Goal: Information Seeking & Learning: Check status

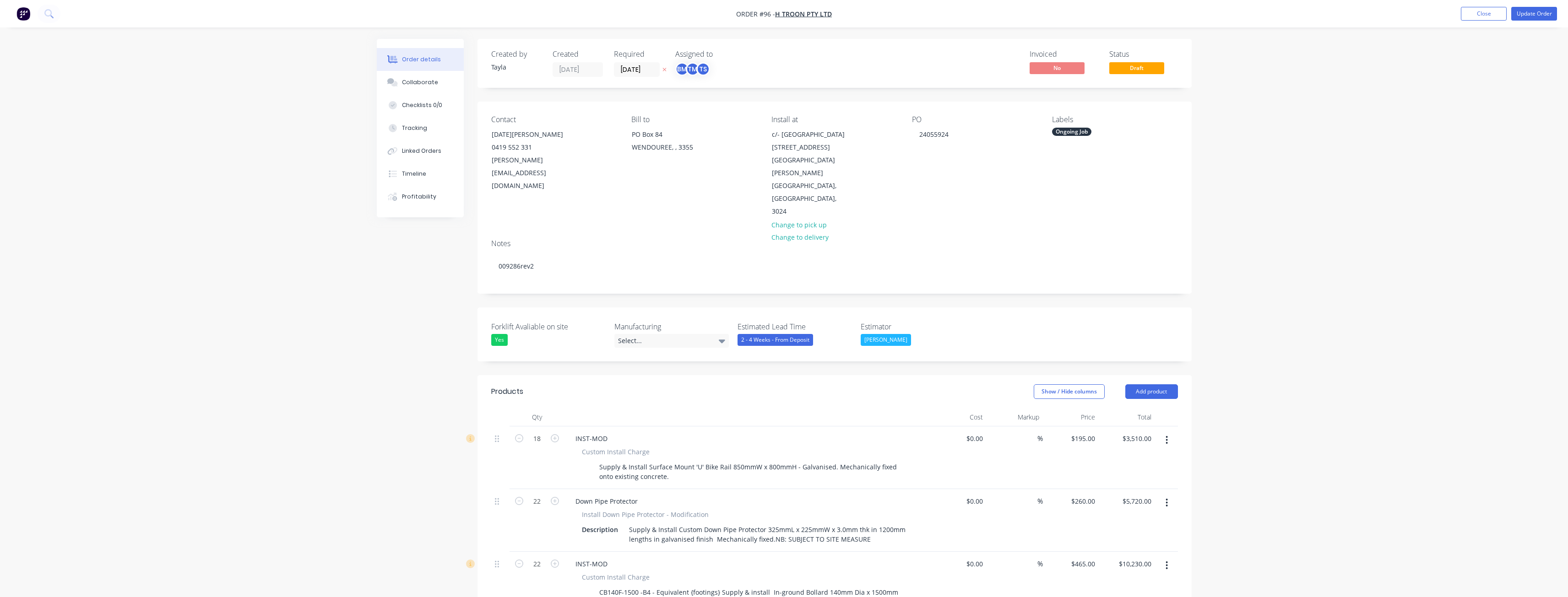
click at [24, 8] on img "button" at bounding box center [23, 14] width 14 height 14
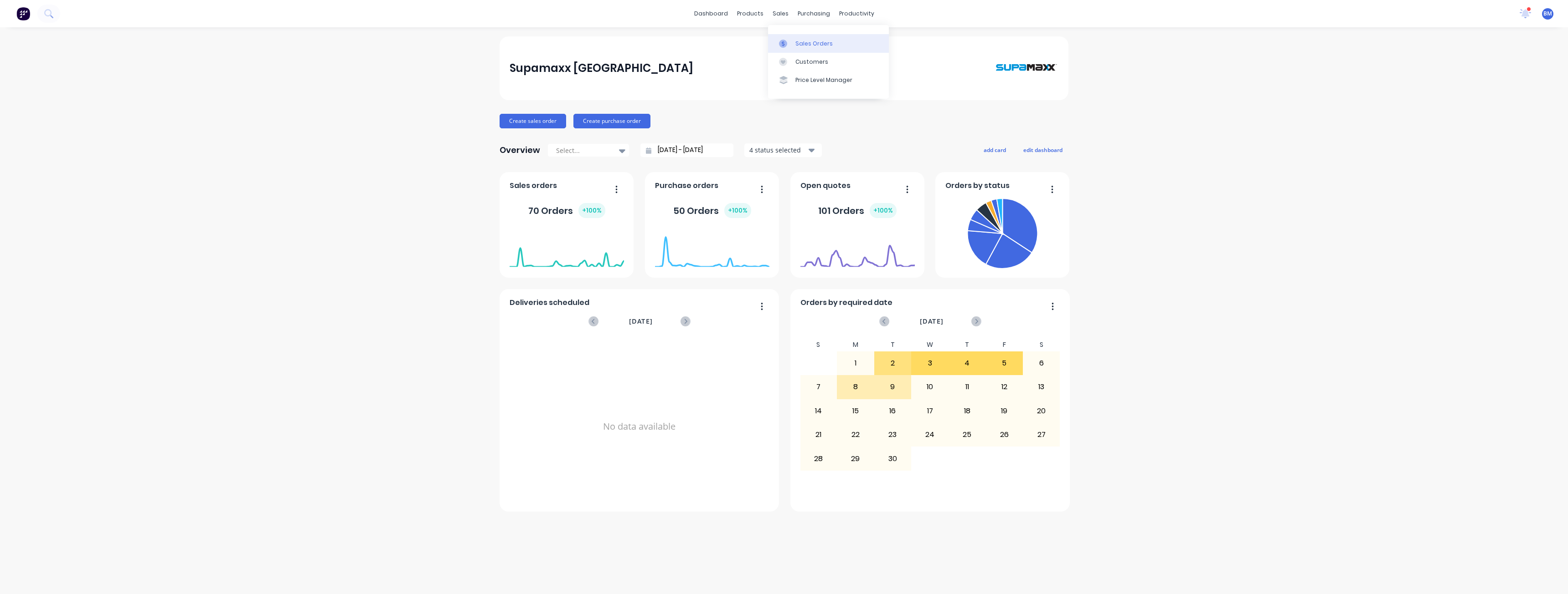
click at [799, 42] on div "Sales Orders" at bounding box center [814, 44] width 37 height 8
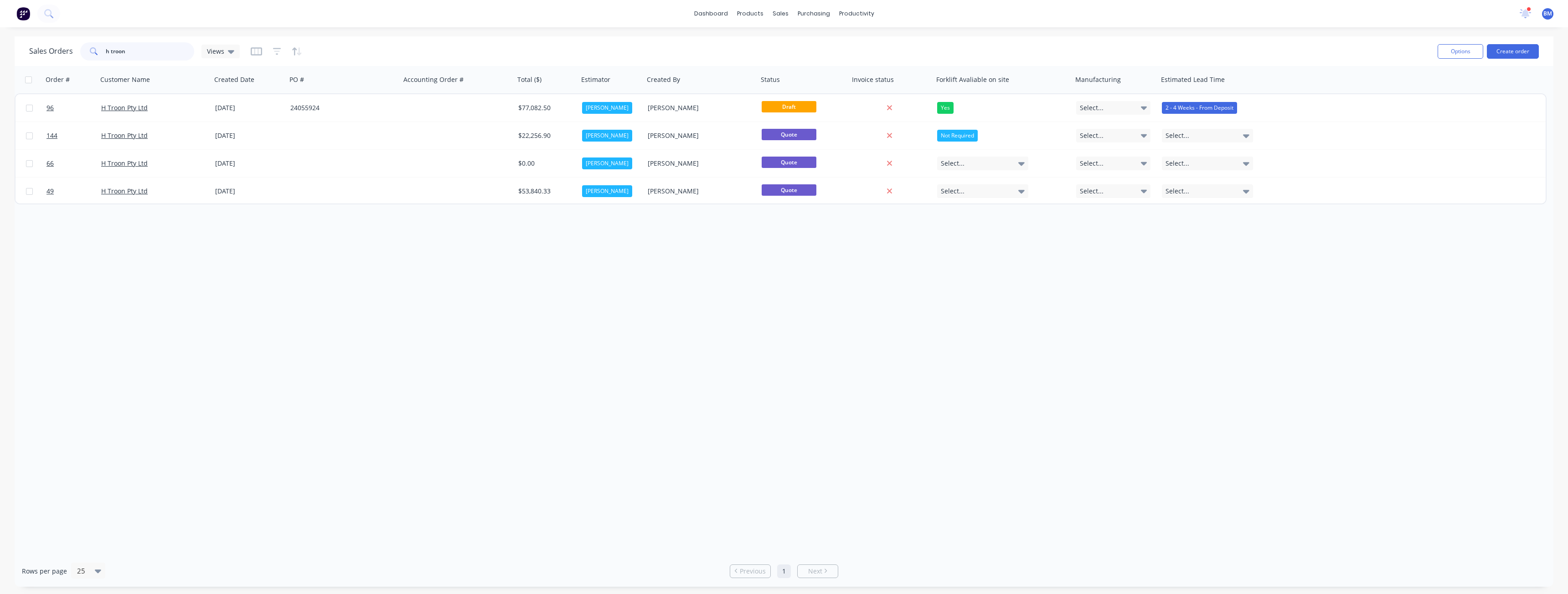
drag, startPoint x: 132, startPoint y: 48, endPoint x: 51, endPoint y: 60, distance: 81.9
click at [51, 60] on div "Sales Orders h troon Views" at bounding box center [134, 51] width 210 height 18
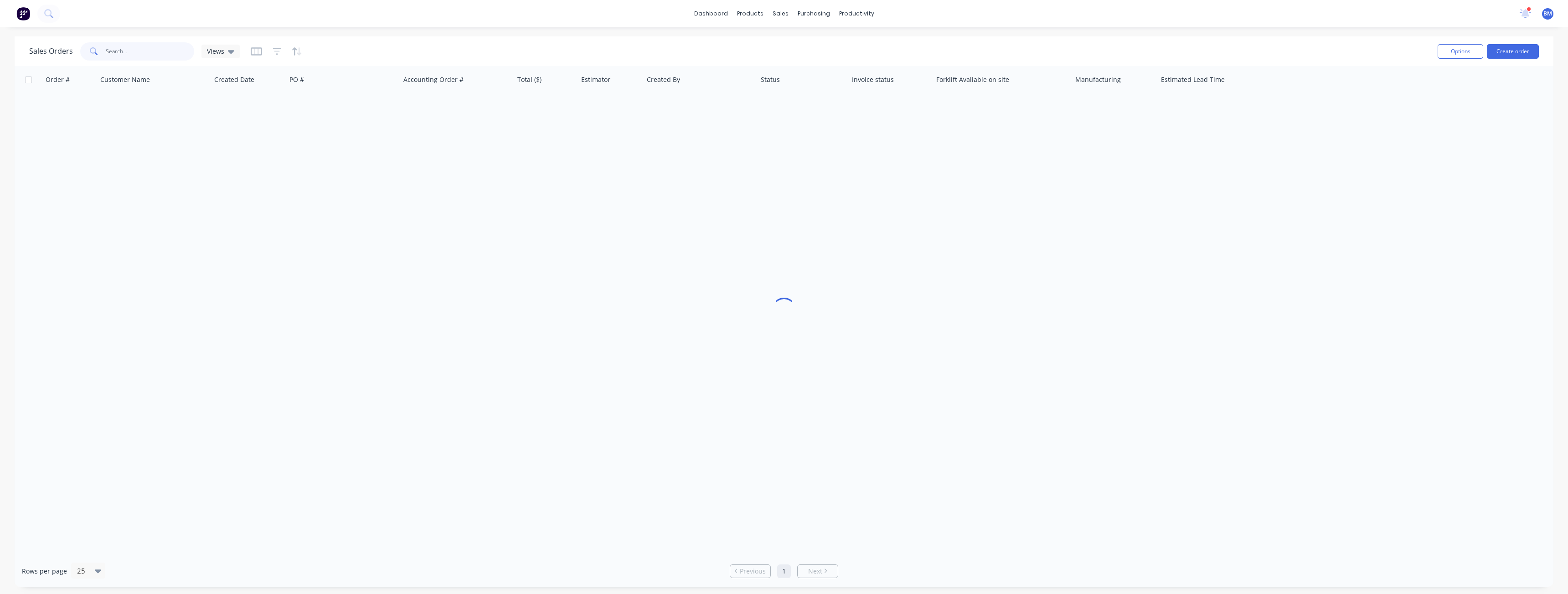
click at [120, 49] on input "text" at bounding box center [150, 51] width 89 height 18
type input "mainbrace"
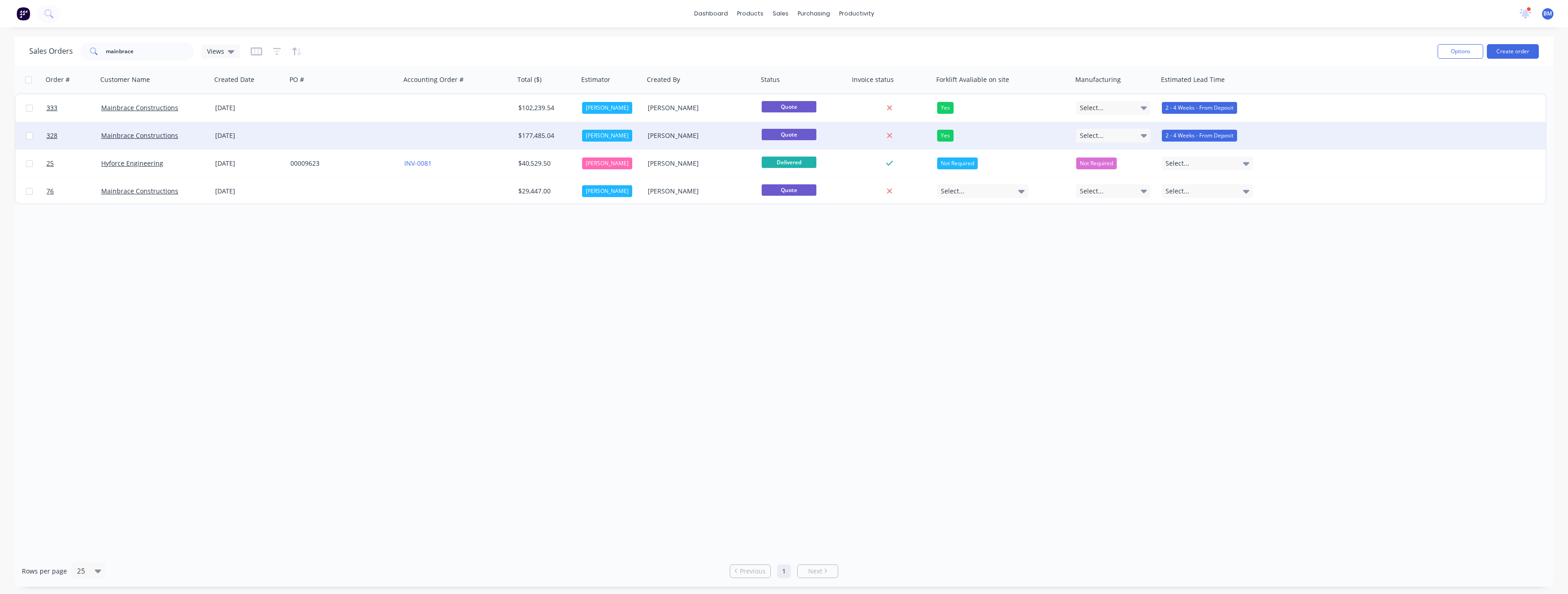
click at [282, 136] on div "[DATE]" at bounding box center [249, 136] width 68 height 9
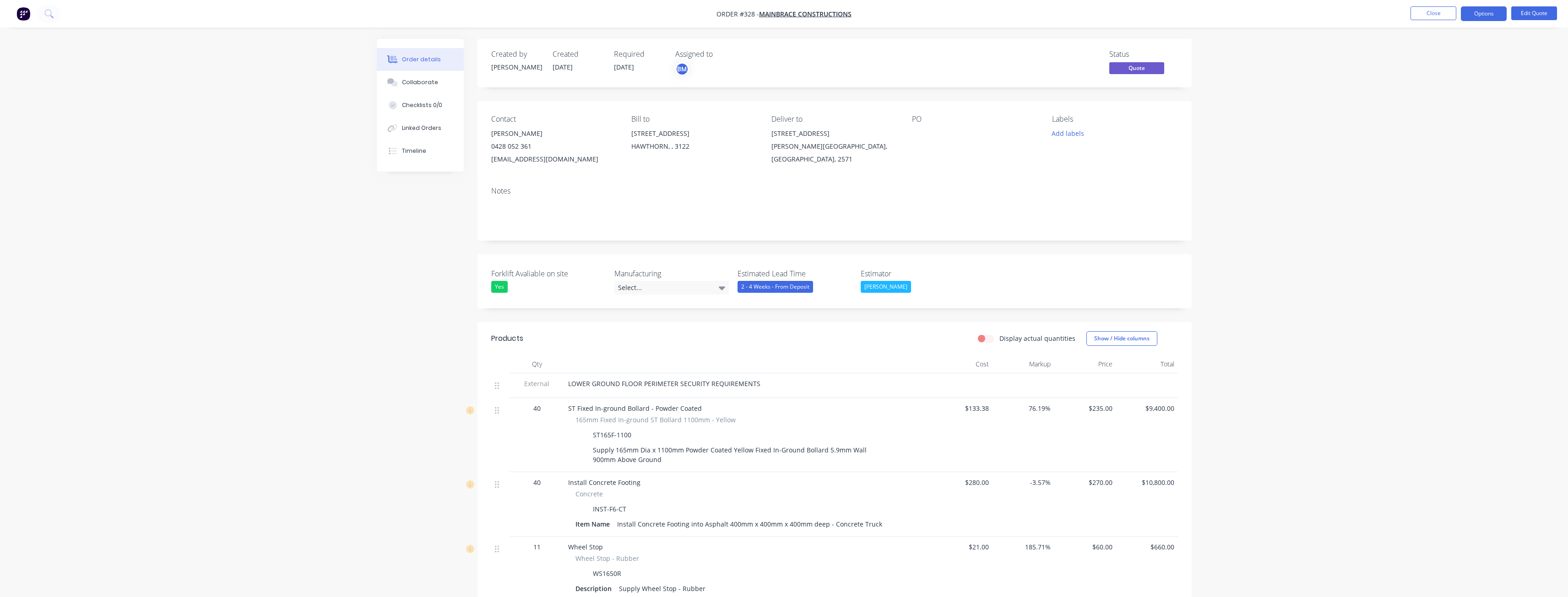
drag, startPoint x: 400, startPoint y: 322, endPoint x: 402, endPoint y: 318, distance: 4.5
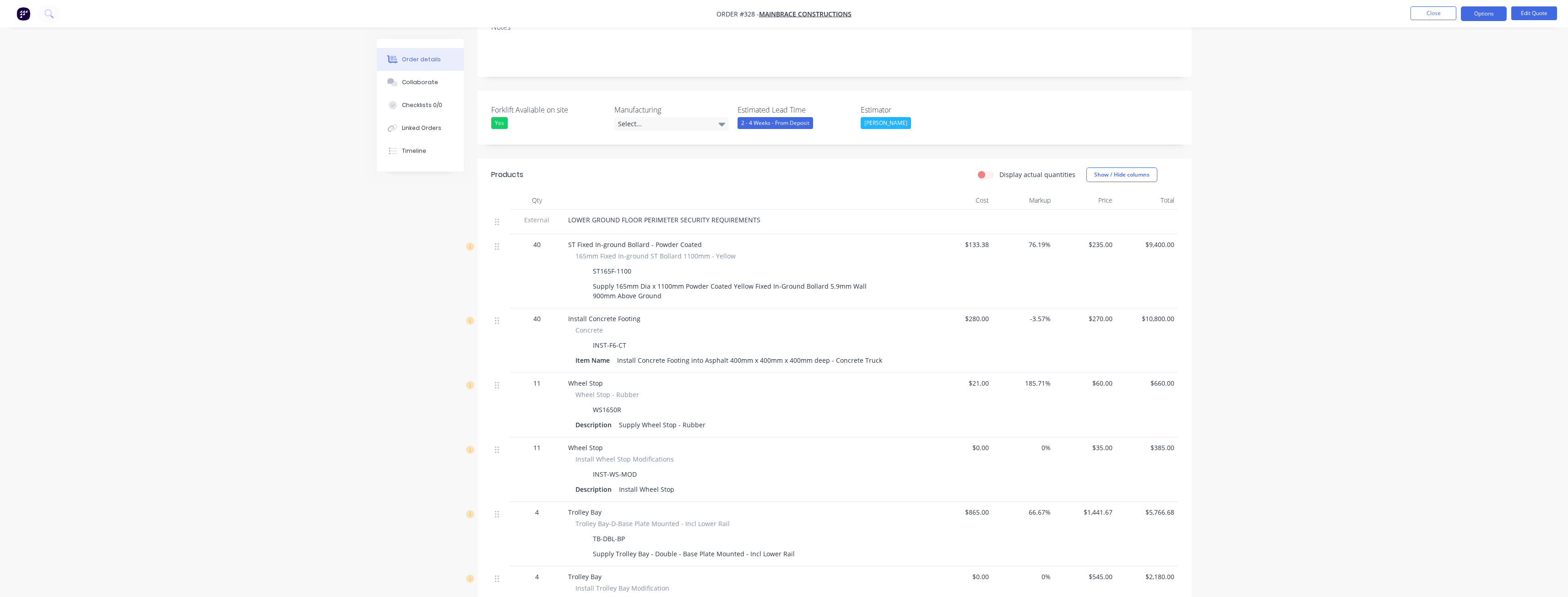
scroll to position [265, 0]
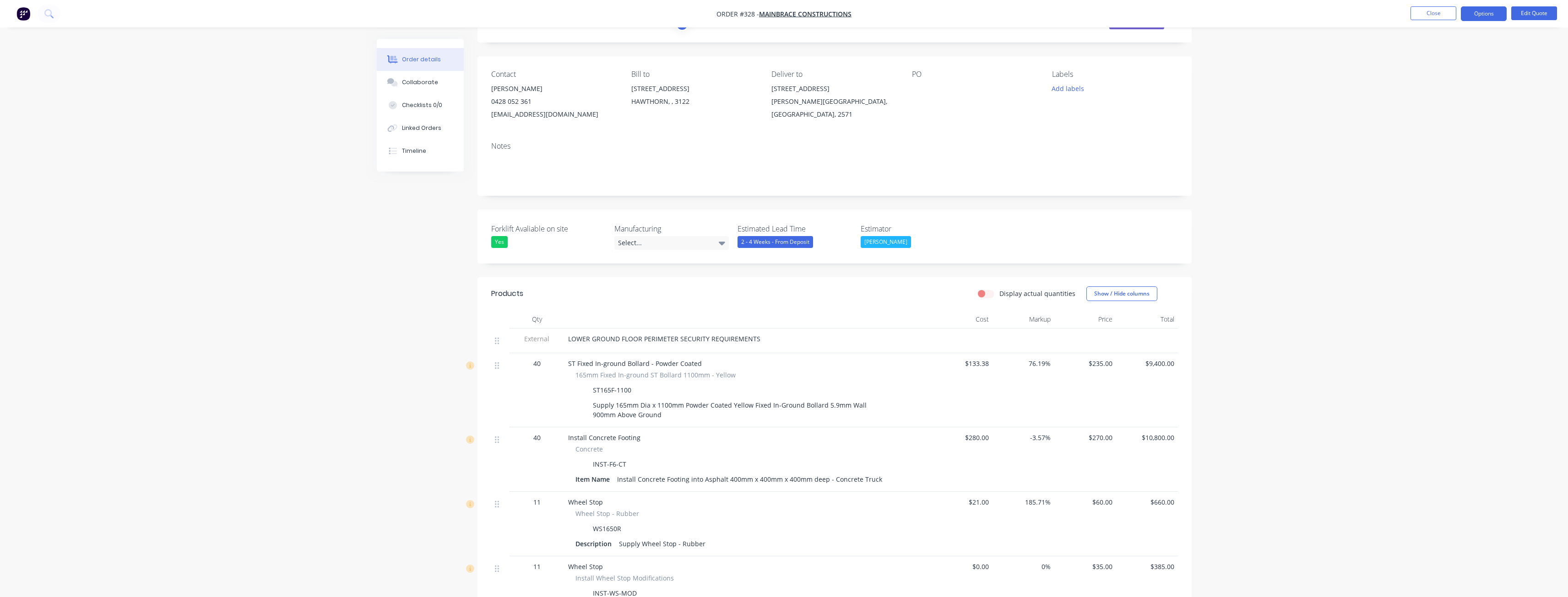
scroll to position [46, 0]
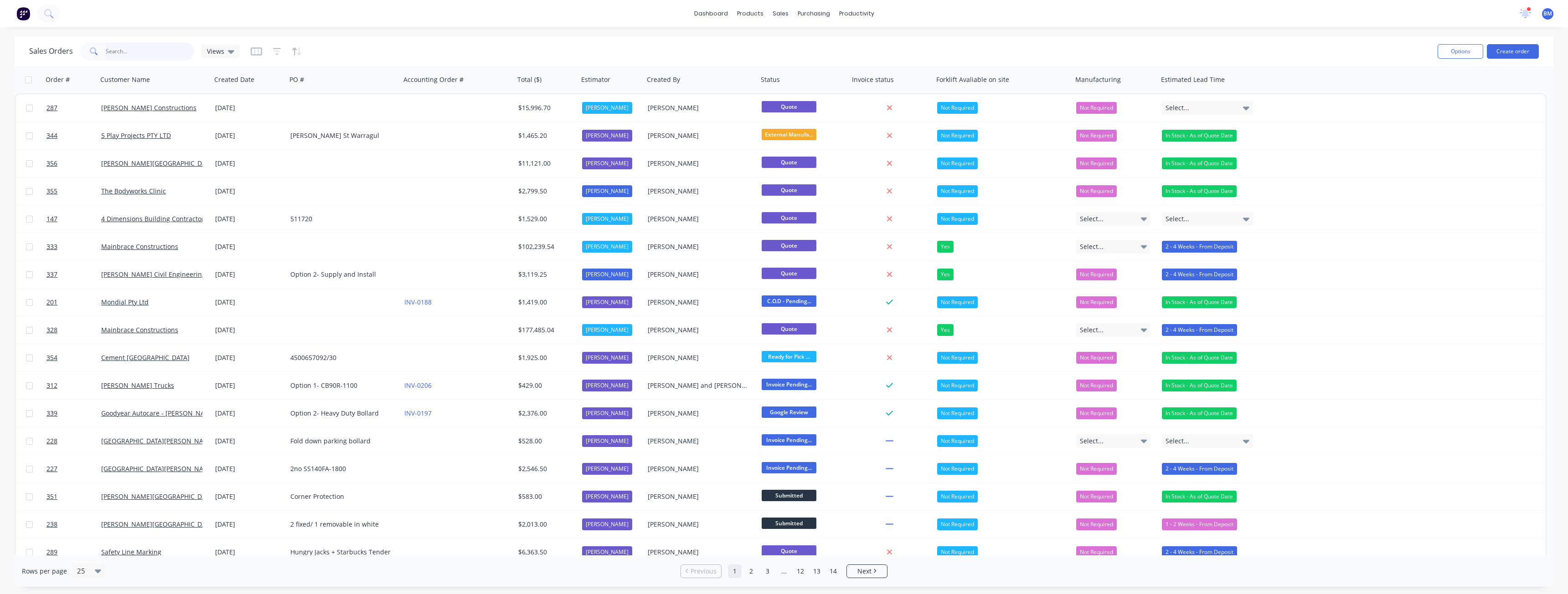
click at [150, 50] on input "text" at bounding box center [150, 51] width 89 height 18
type input "[PERSON_NAME]"
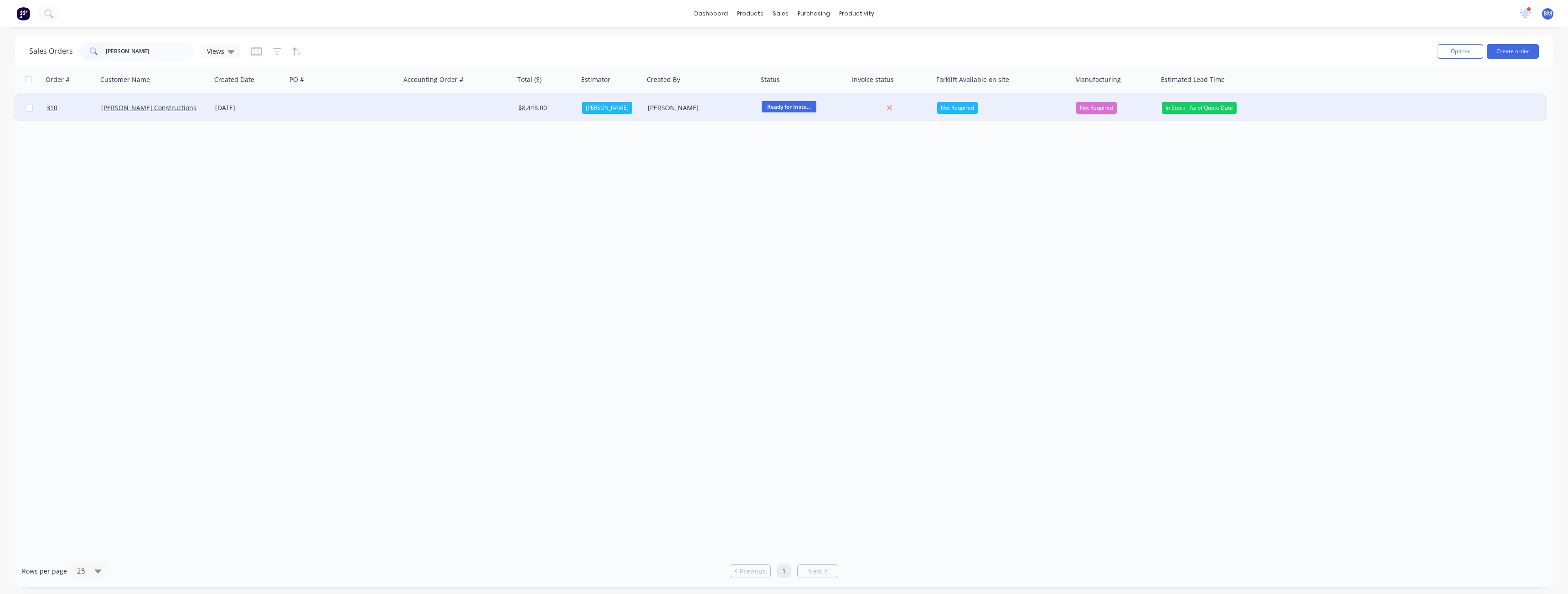
click at [308, 104] on div at bounding box center [344, 107] width 114 height 27
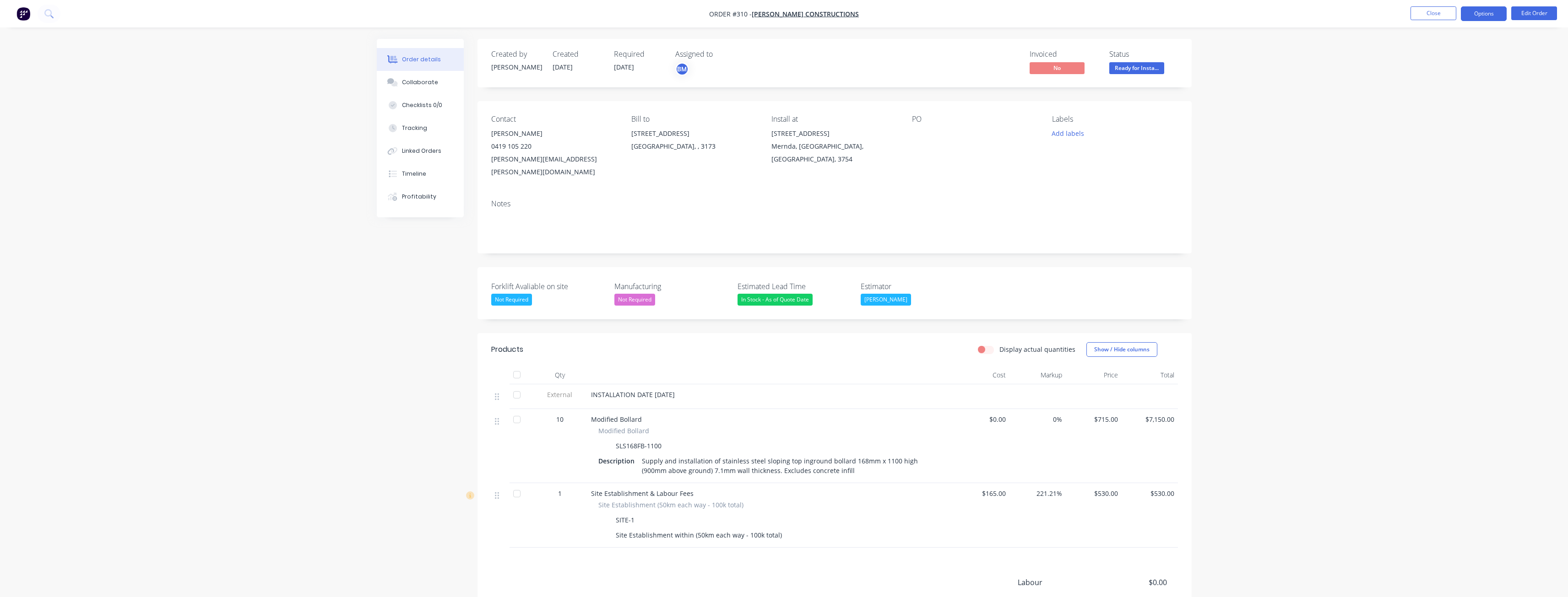
click at [1477, 13] on button "Options" at bounding box center [1484, 13] width 46 height 15
click at [1430, 124] on div "Delivery Docket" at bounding box center [1456, 129] width 84 height 13
click at [1423, 91] on div "Without pricing" at bounding box center [1456, 92] width 84 height 13
click at [408, 296] on div "Created by [PERSON_NAME] Created [DATE] Required [DATE] Assigned to BM Invoiced…" at bounding box center [784, 374] width 815 height 672
drag, startPoint x: 311, startPoint y: 182, endPoint x: 318, endPoint y: 175, distance: 9.9
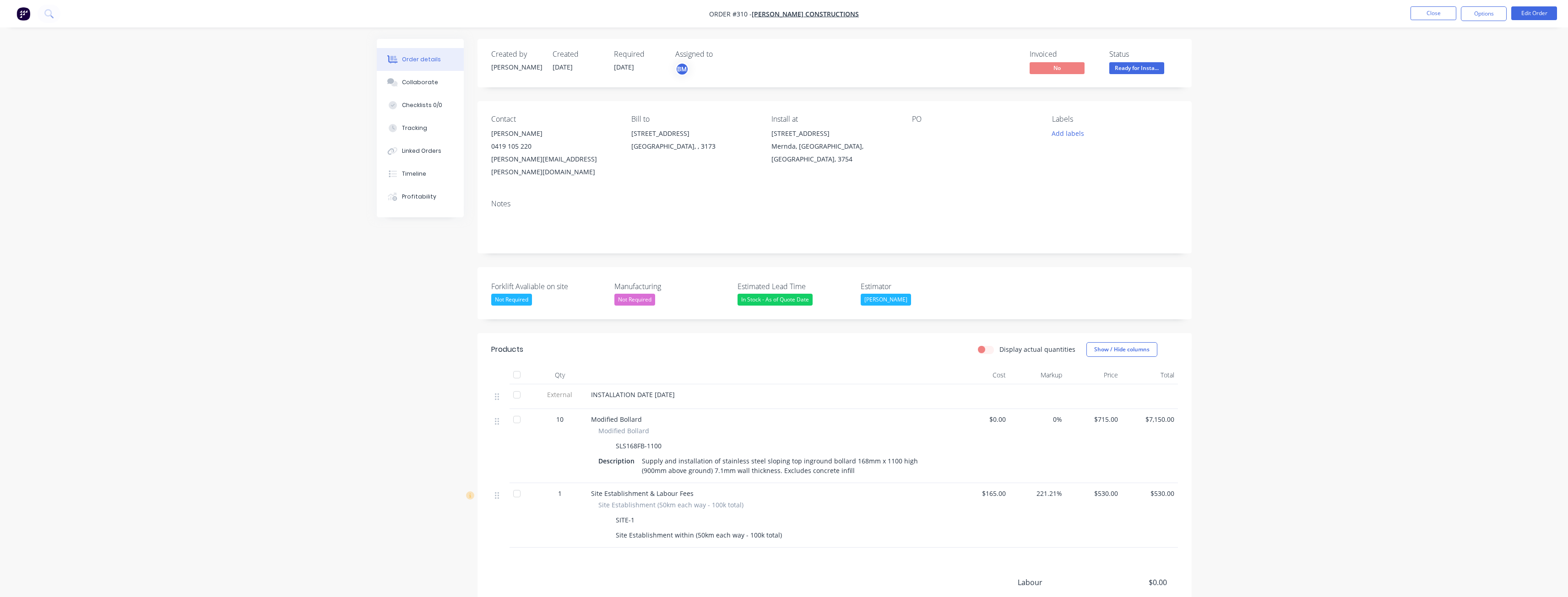
click at [316, 180] on div "Order details Collaborate Checklists 0/0 Tracking Linked Orders Timeline Profit…" at bounding box center [784, 355] width 1568 height 711
click at [683, 67] on div "BM" at bounding box center [682, 69] width 14 height 14
click at [689, 182] on div at bounding box center [690, 183] width 18 height 18
click at [691, 180] on div at bounding box center [690, 183] width 18 height 18
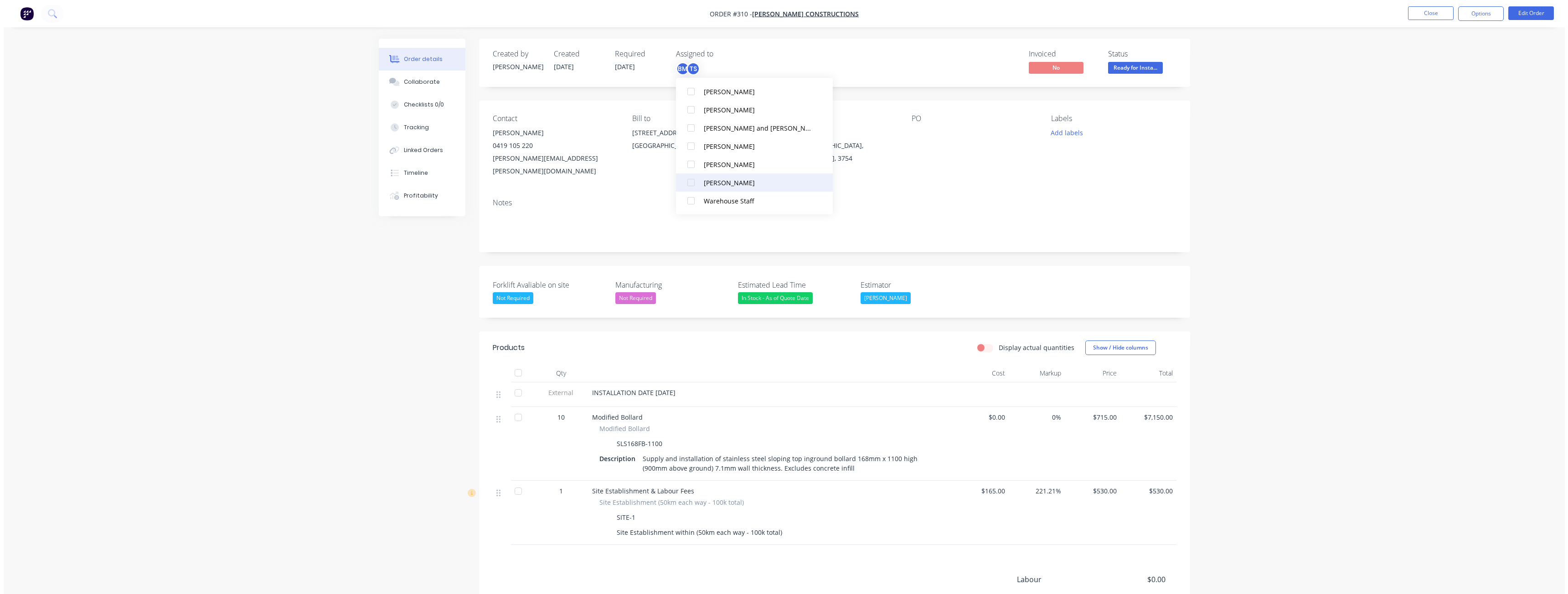
scroll to position [0, 0]
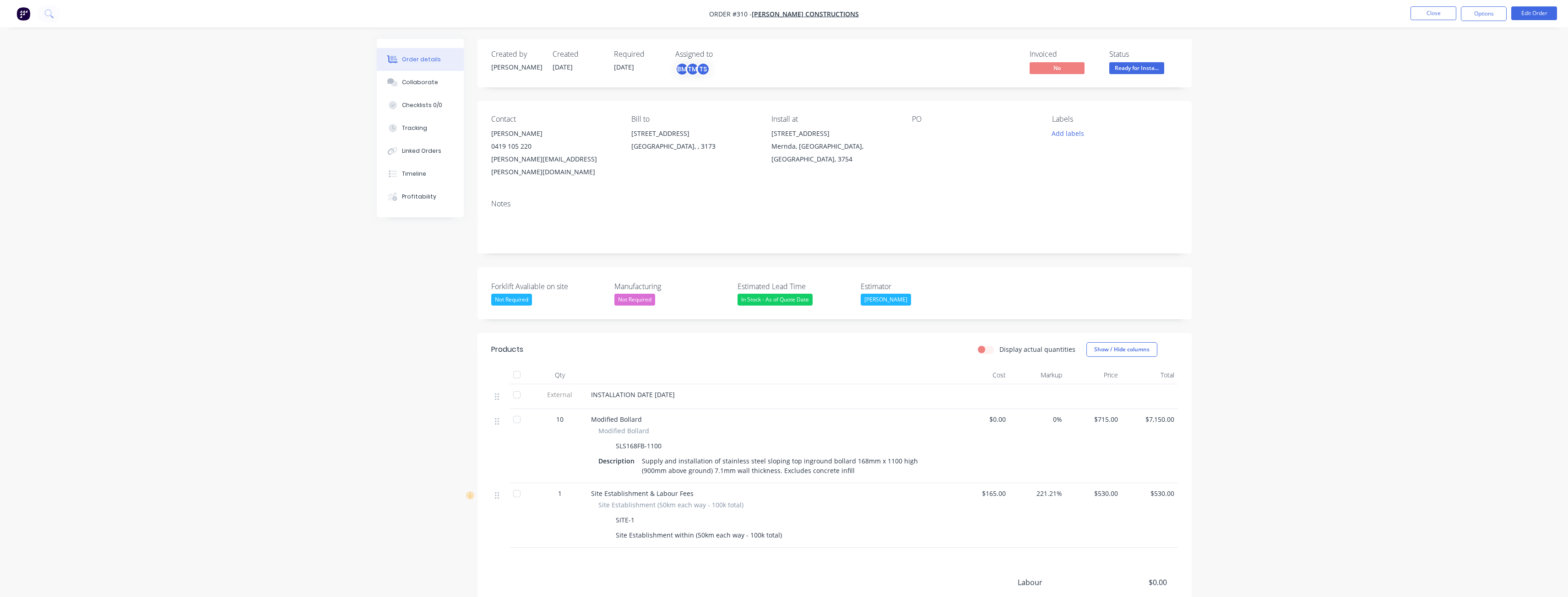
click at [847, 58] on div "Invoiced No Status Ready for Insta..." at bounding box center [972, 63] width 411 height 27
click at [1429, 12] on button "Close" at bounding box center [1433, 13] width 46 height 14
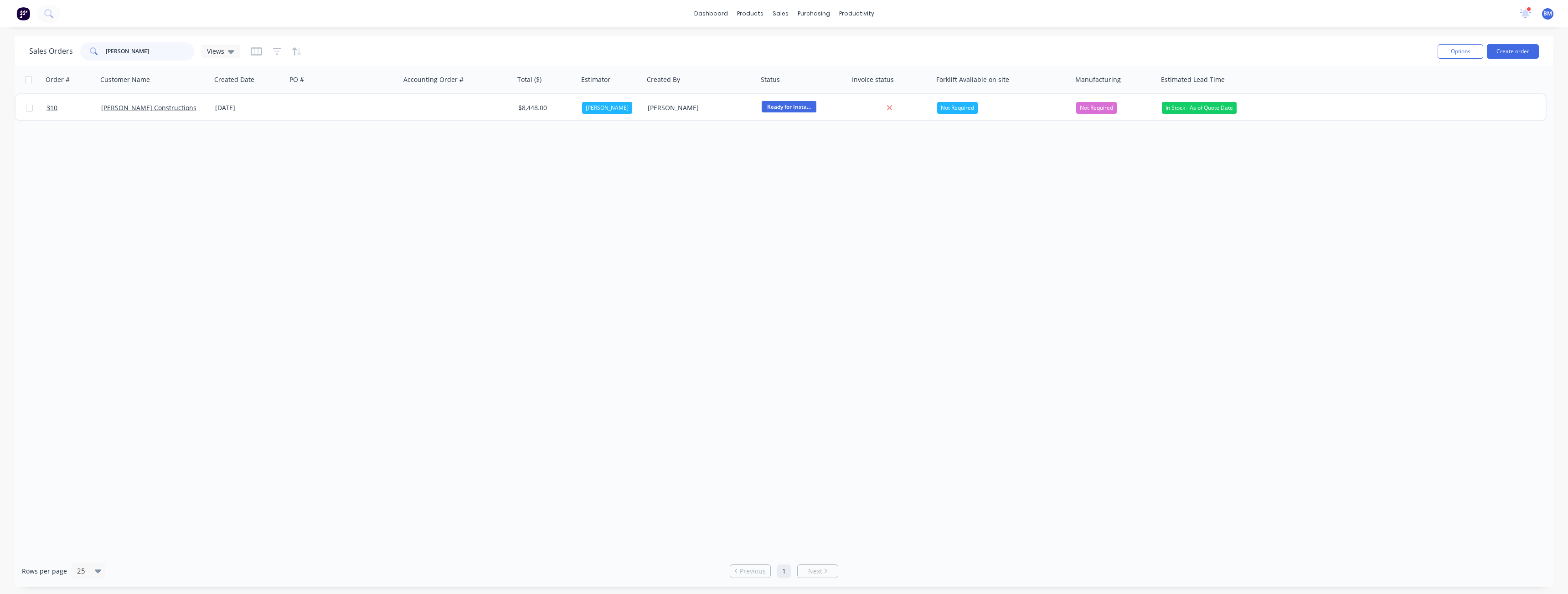
drag, startPoint x: 147, startPoint y: 52, endPoint x: 69, endPoint y: 50, distance: 78.0
click at [69, 50] on div "Sales Orders [PERSON_NAME] Views" at bounding box center [134, 51] width 210 height 18
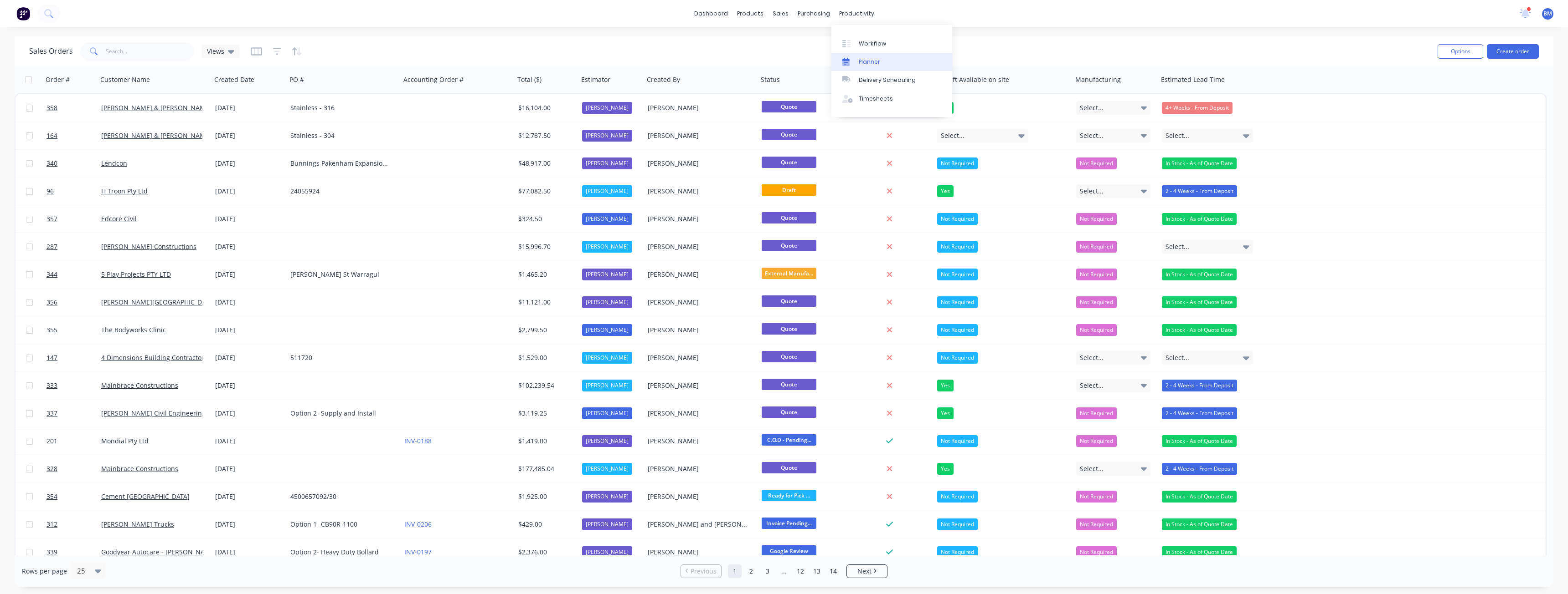
click at [867, 61] on div "Planner" at bounding box center [869, 62] width 21 height 8
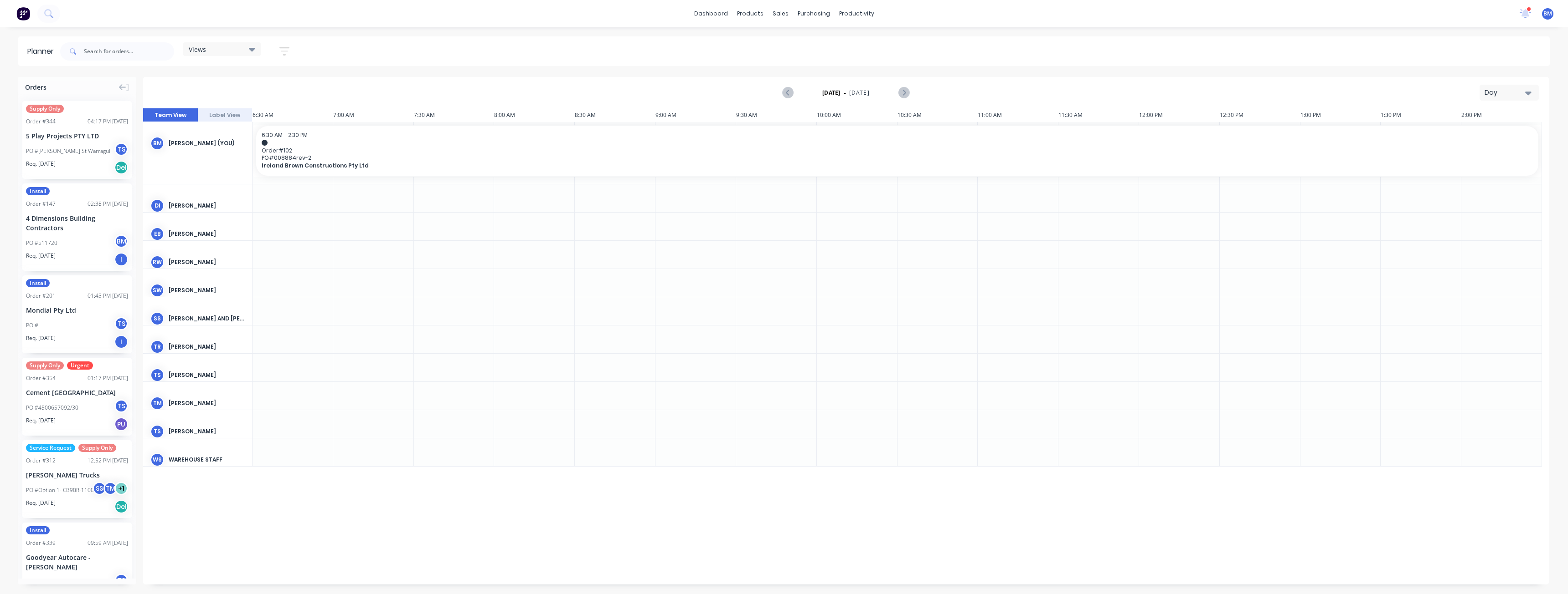
click at [1509, 91] on div "Day" at bounding box center [1505, 92] width 42 height 9
click at [1465, 158] on div "Month" at bounding box center [1492, 153] width 90 height 18
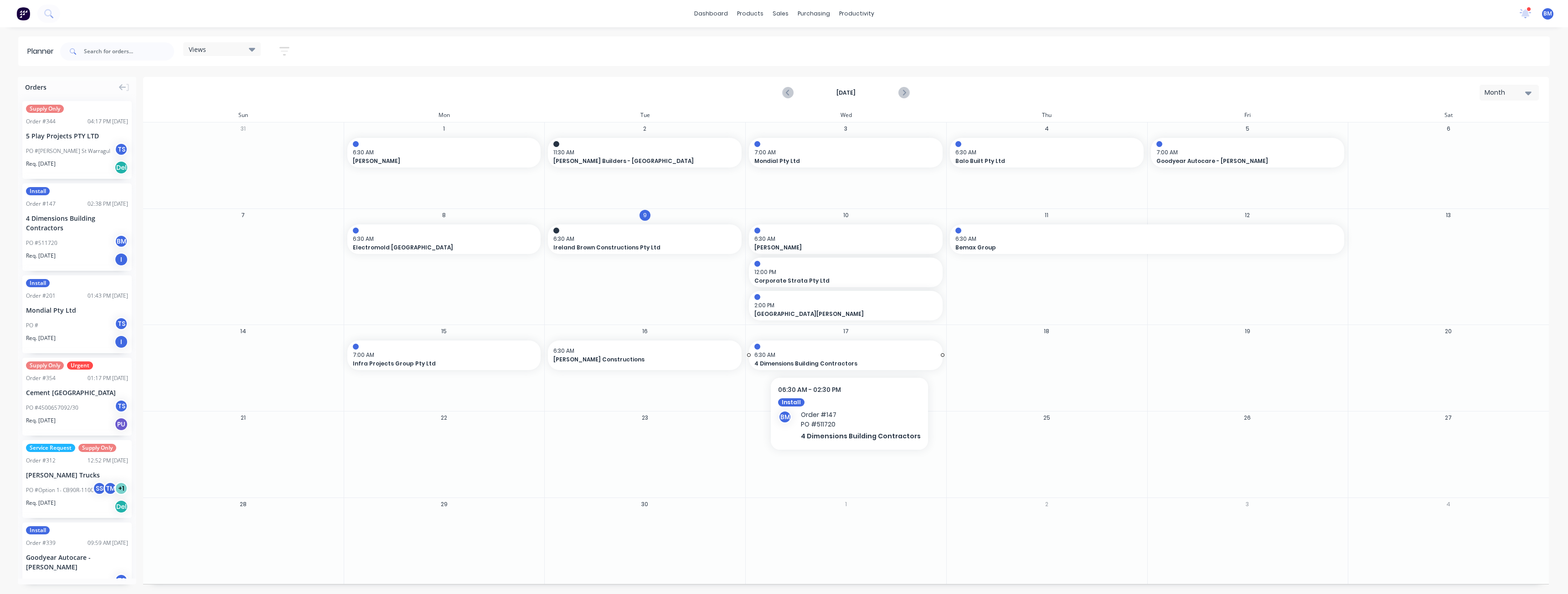
click at [780, 358] on span "6:30 AM" at bounding box center [843, 355] width 178 height 8
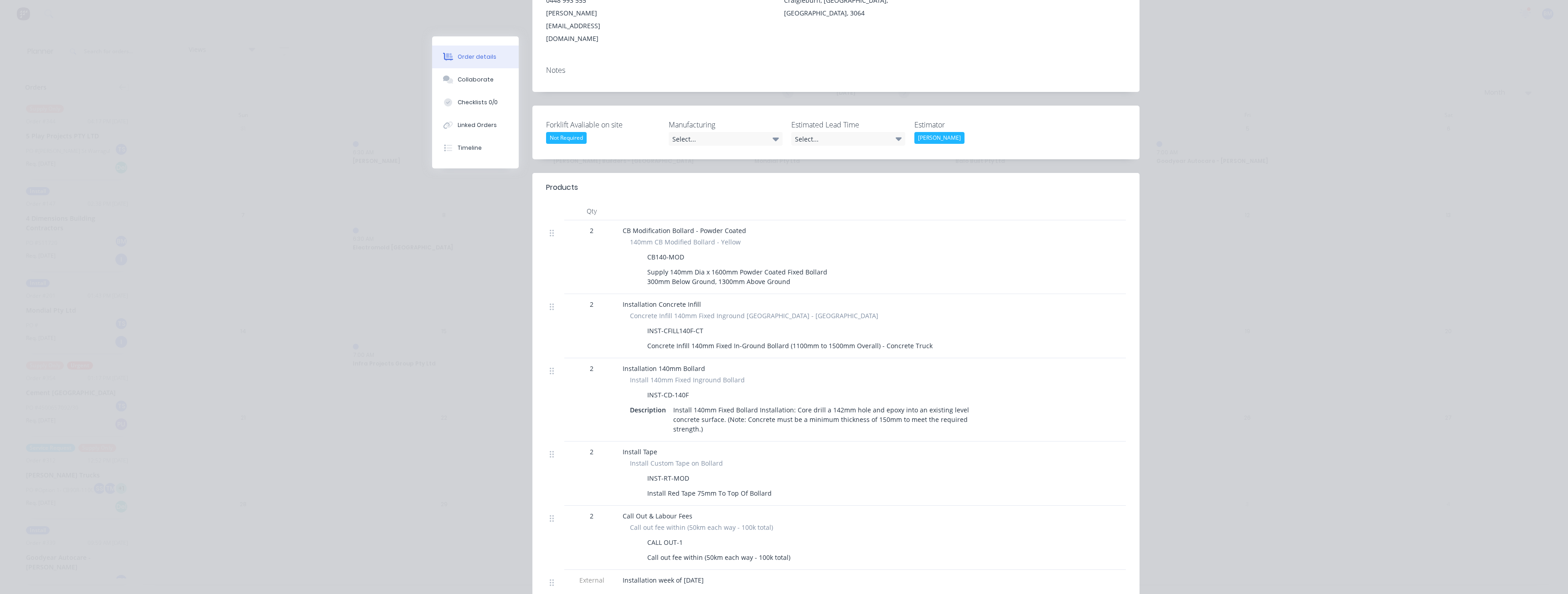
scroll to position [182, 0]
click at [206, 163] on div "Order details Collaborate Checklists 0/0 Linked Orders Timeline Order details C…" at bounding box center [784, 297] width 1568 height 594
drag, startPoint x: 382, startPoint y: 258, endPoint x: 366, endPoint y: 253, distance: 16.8
click at [368, 253] on div "Order details Collaborate Checklists 0/0 Linked Orders Timeline Order details C…" at bounding box center [784, 297] width 1568 height 594
click at [251, 119] on div "Order details Collaborate Checklists 0/0 Linked Orders Timeline Order details C…" at bounding box center [784, 297] width 1568 height 594
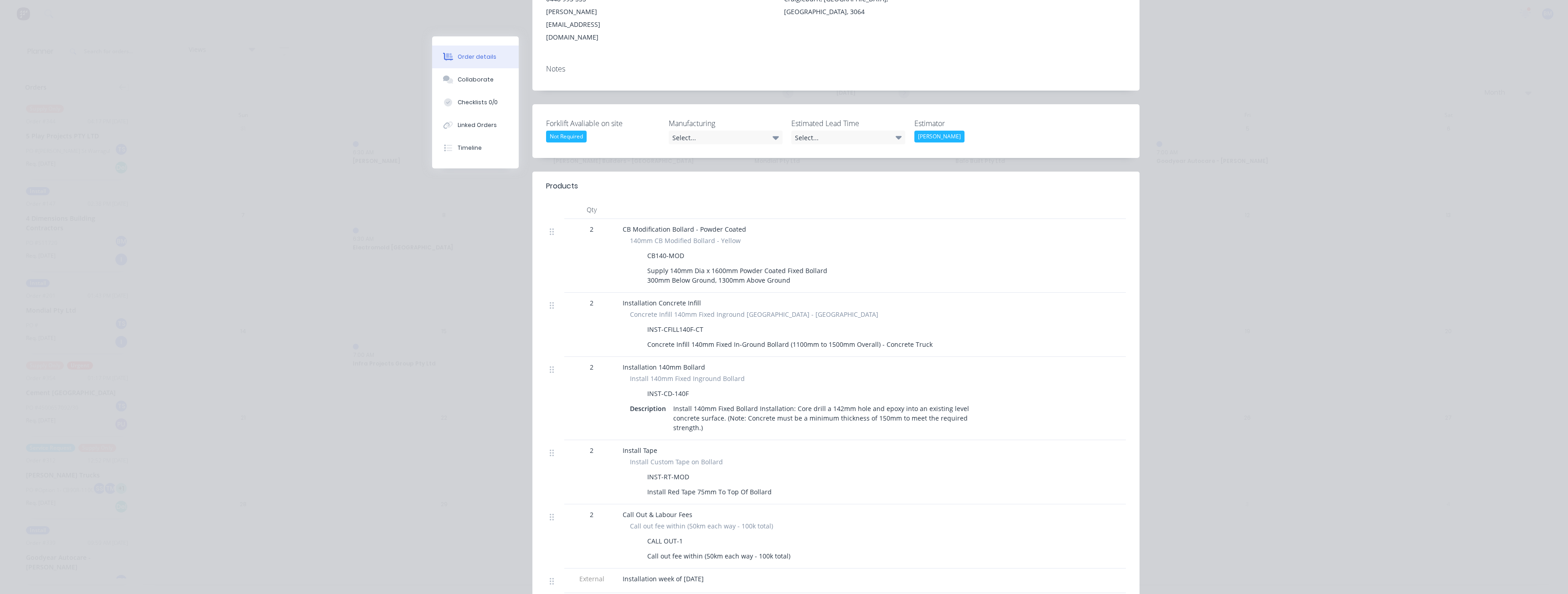
drag, startPoint x: 277, startPoint y: 187, endPoint x: 271, endPoint y: 188, distance: 6.1
click at [277, 187] on div "Order details Collaborate Checklists 0/0 Linked Orders Timeline Order details C…" at bounding box center [784, 297] width 1568 height 594
click at [339, 52] on div "Order details Collaborate Checklists 0/0 Linked Orders Timeline Order details C…" at bounding box center [784, 297] width 1568 height 594
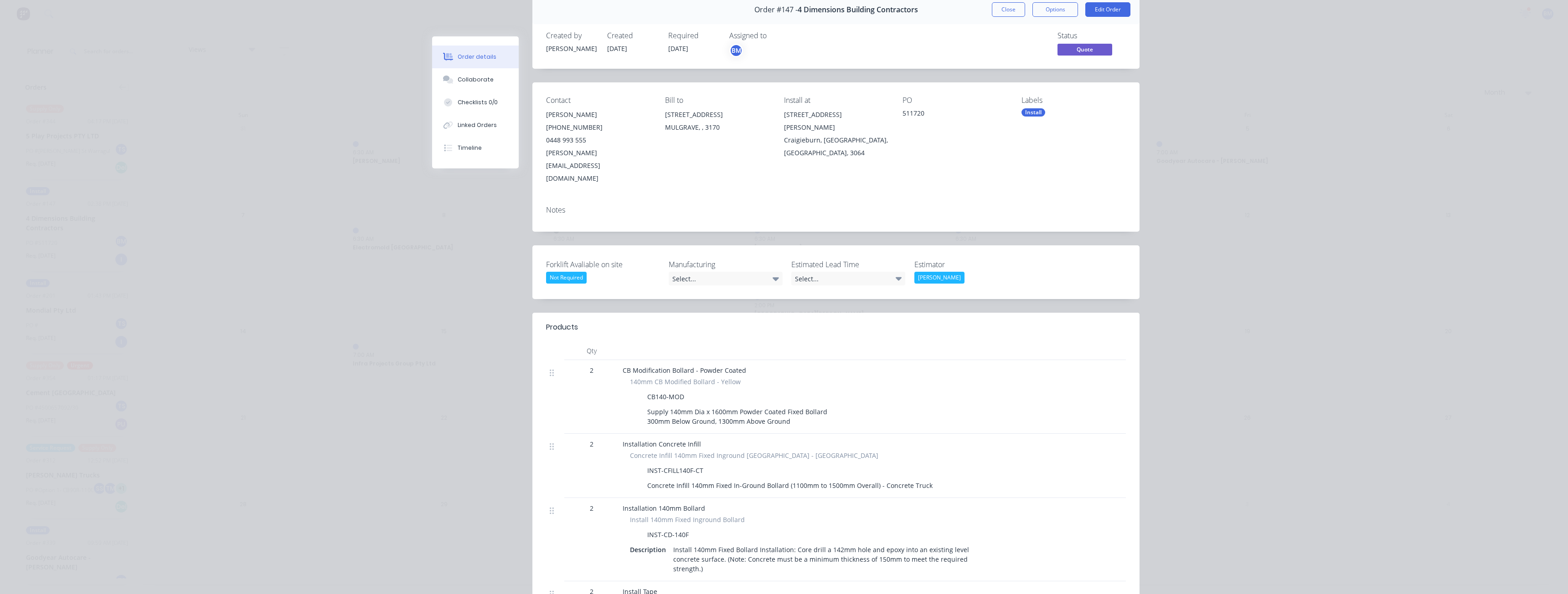
scroll to position [0, 0]
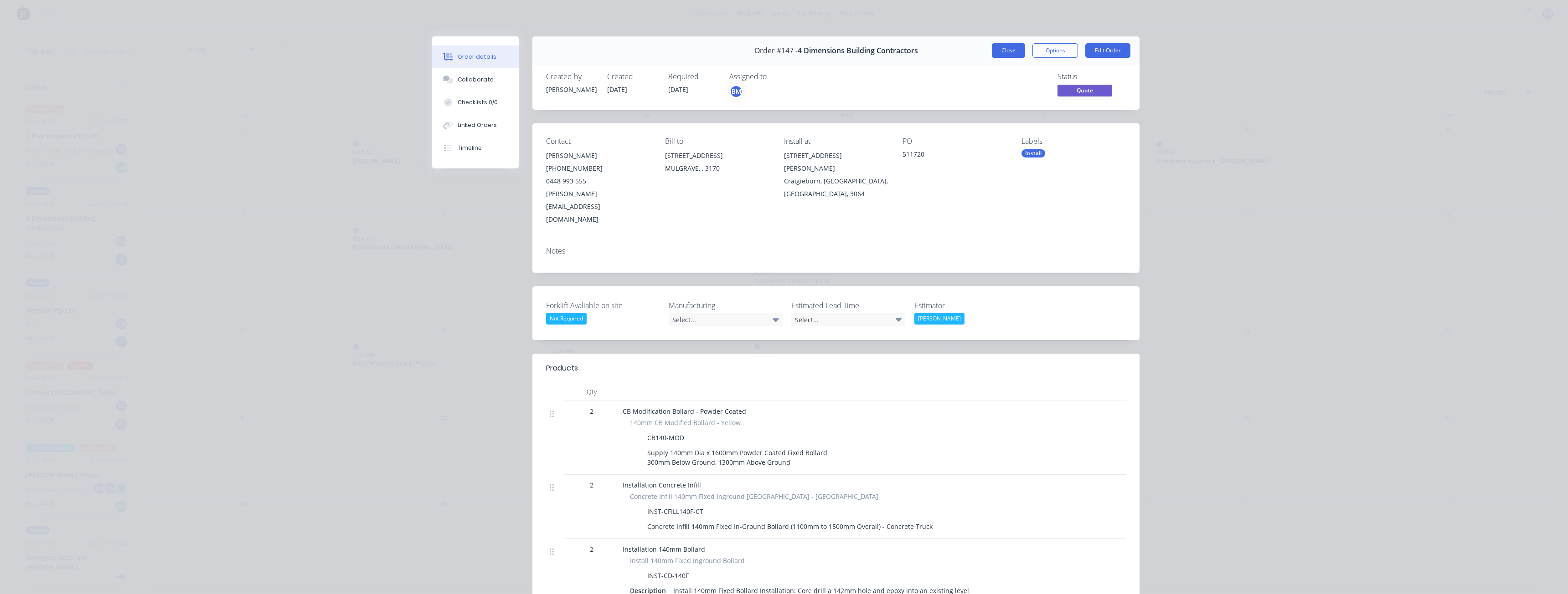
click at [1006, 50] on button "Close" at bounding box center [1008, 50] width 33 height 15
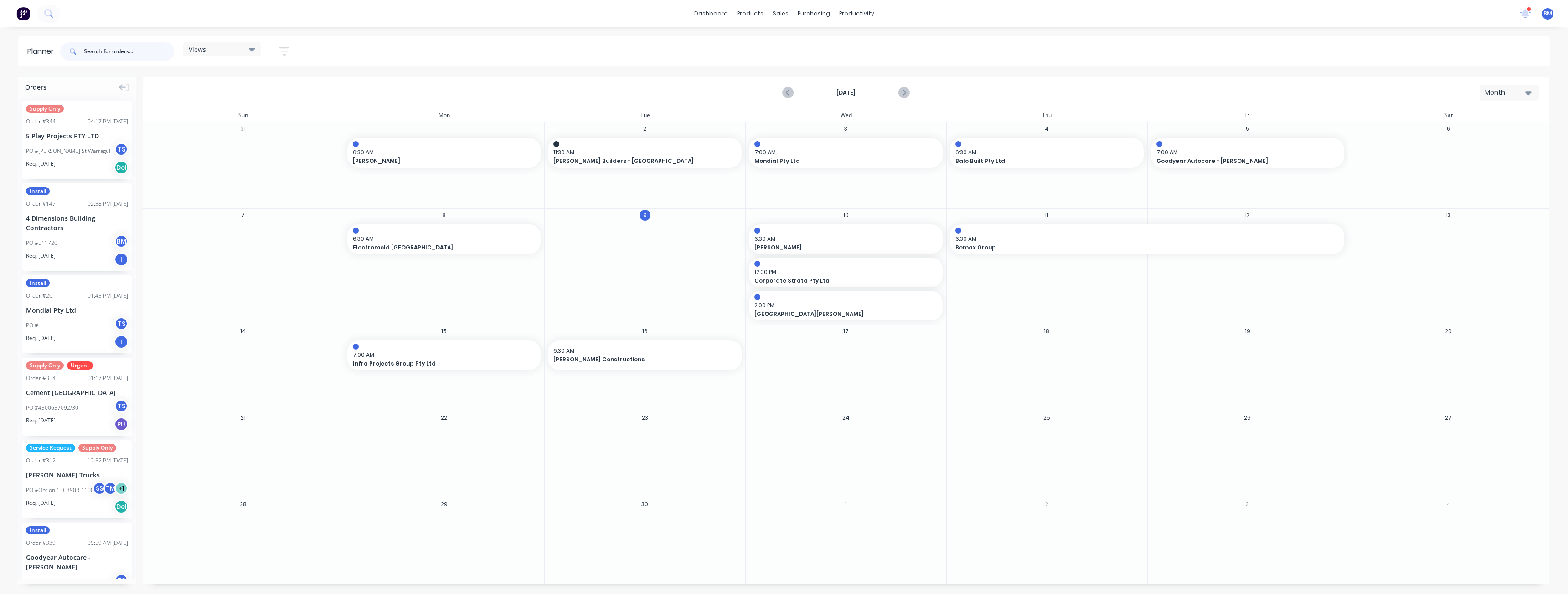
click at [102, 53] on input "text" at bounding box center [129, 51] width 90 height 18
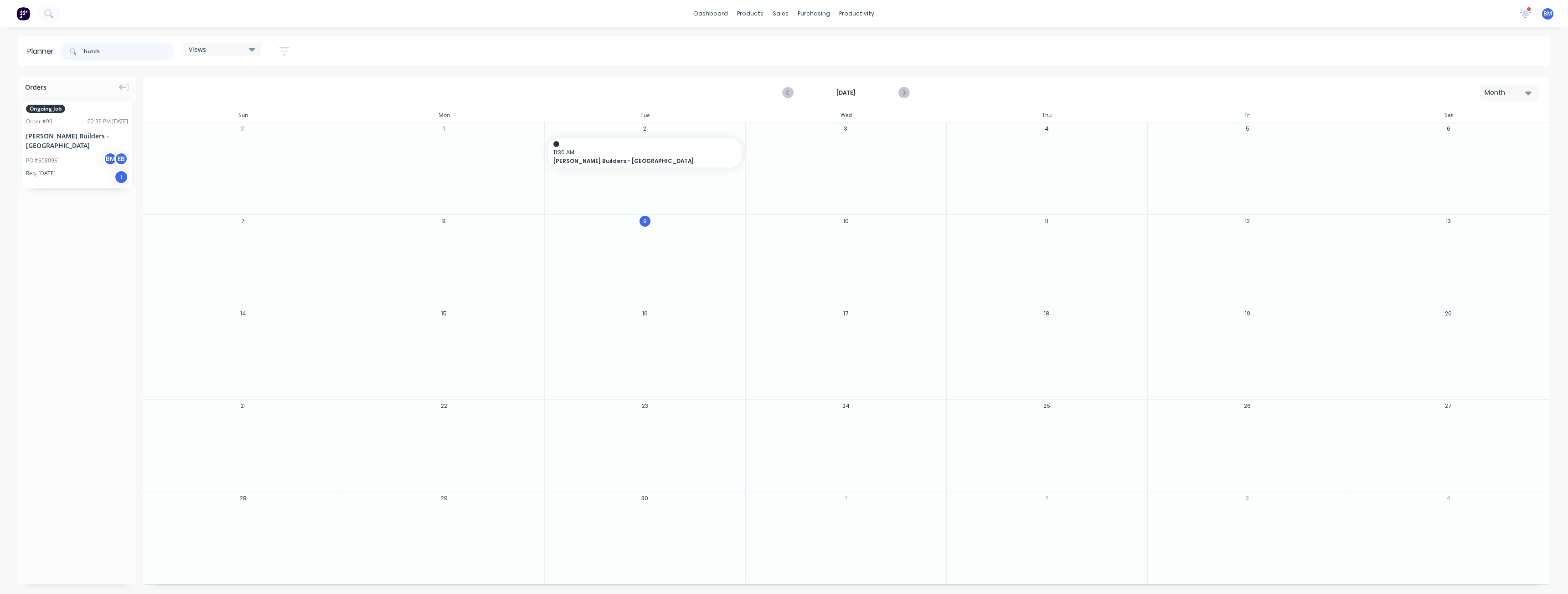
type input "hutch"
drag, startPoint x: 71, startPoint y: 148, endPoint x: 1232, endPoint y: 283, distance: 1168.8
click at [1250, 235] on div "Set start/finish time" at bounding box center [1270, 237] width 97 height 19
click at [1282, 379] on button "Save" at bounding box center [1269, 383] width 78 height 16
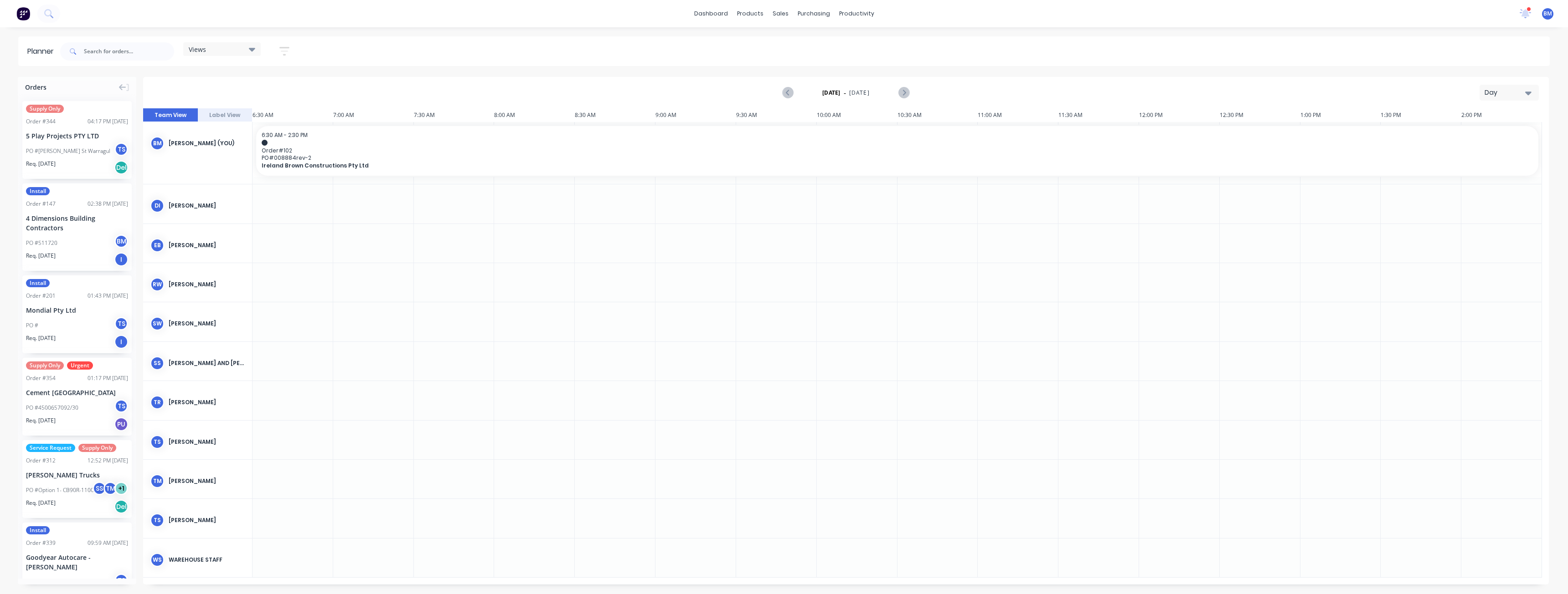
click at [1505, 91] on div "Day" at bounding box center [1505, 92] width 42 height 9
click at [1473, 155] on div "Month" at bounding box center [1492, 153] width 90 height 18
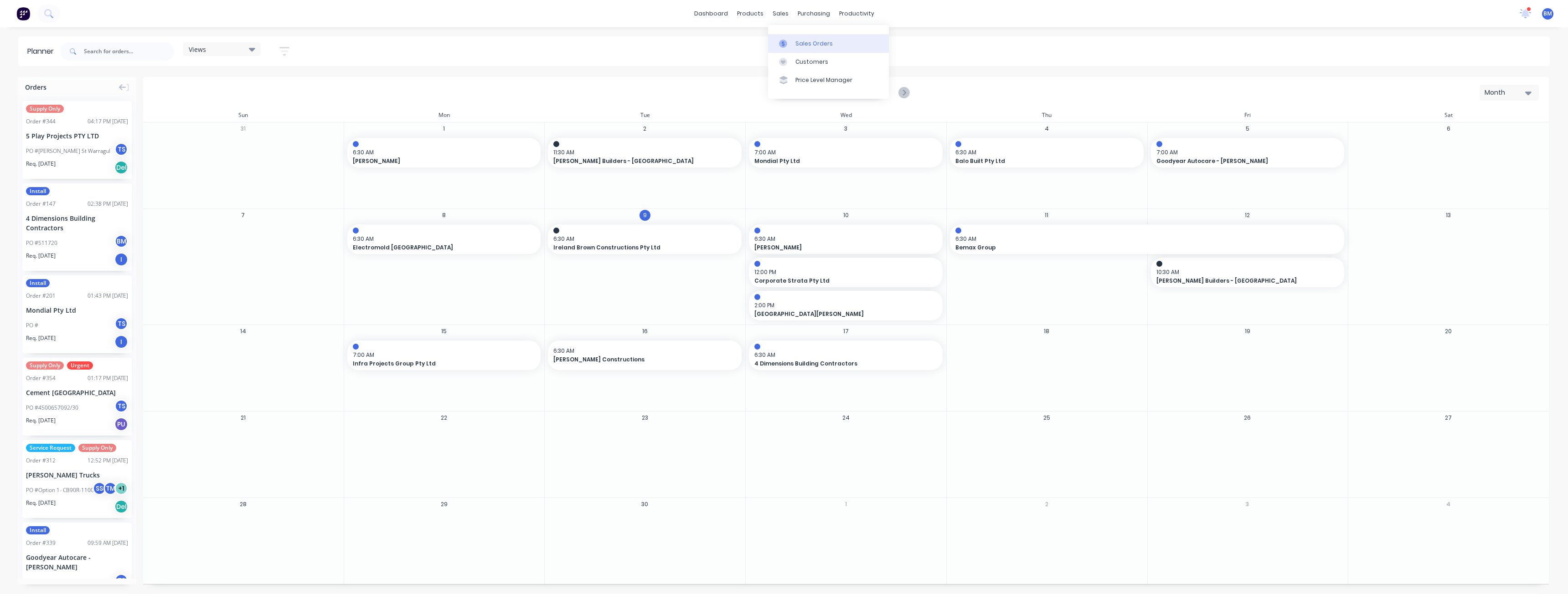
click at [796, 44] on div "Sales Orders" at bounding box center [814, 44] width 37 height 8
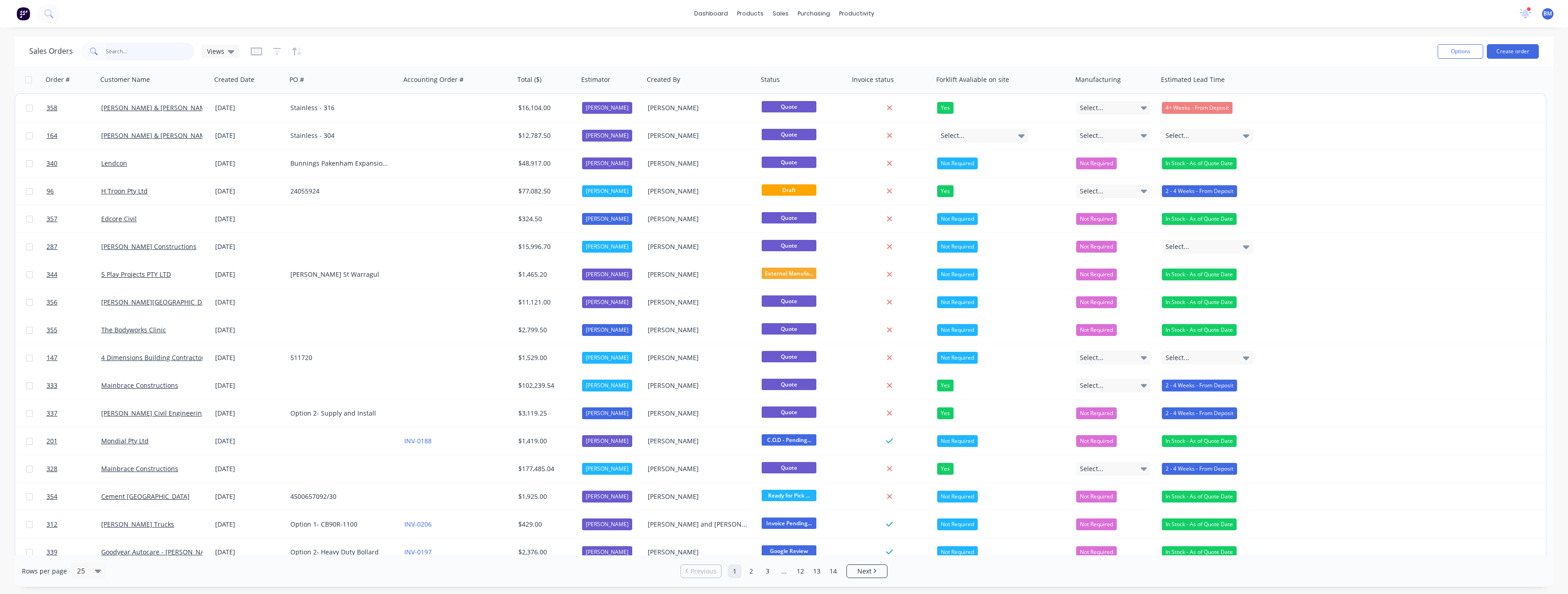
click at [131, 47] on input "text" at bounding box center [150, 51] width 89 height 18
type input "electromold"
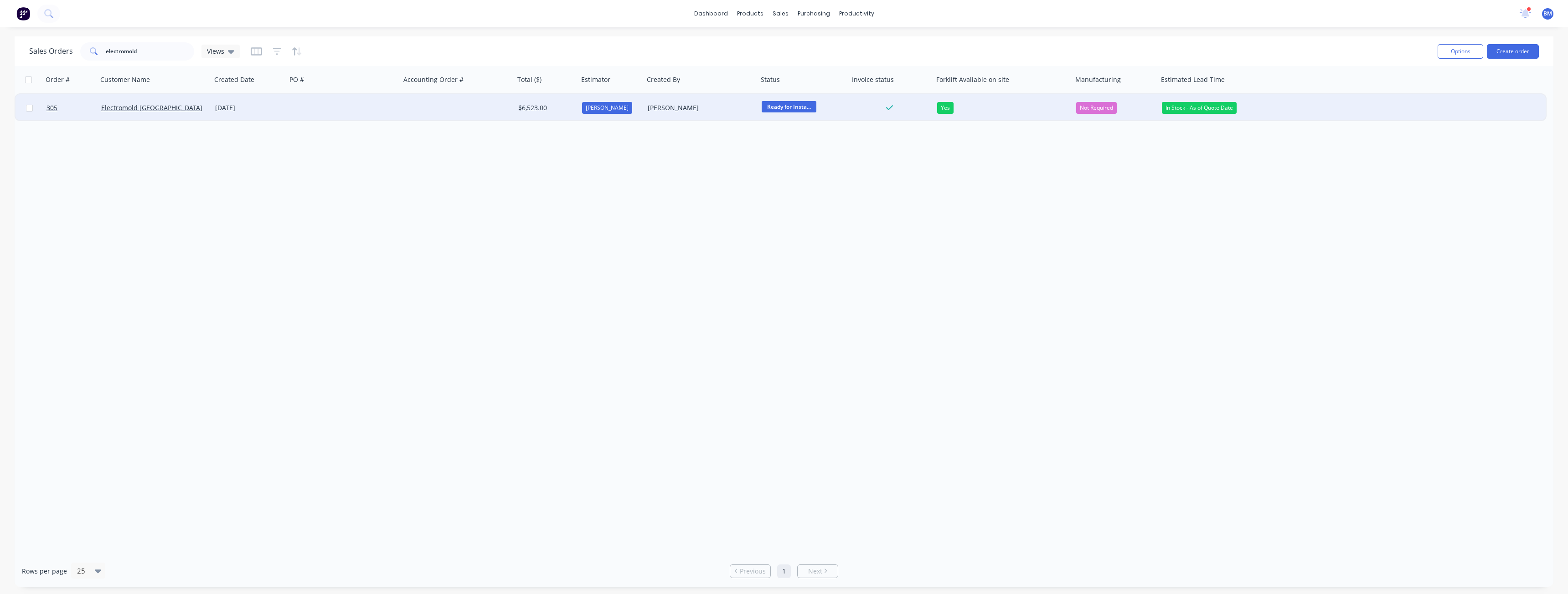
click at [292, 108] on div at bounding box center [344, 107] width 114 height 27
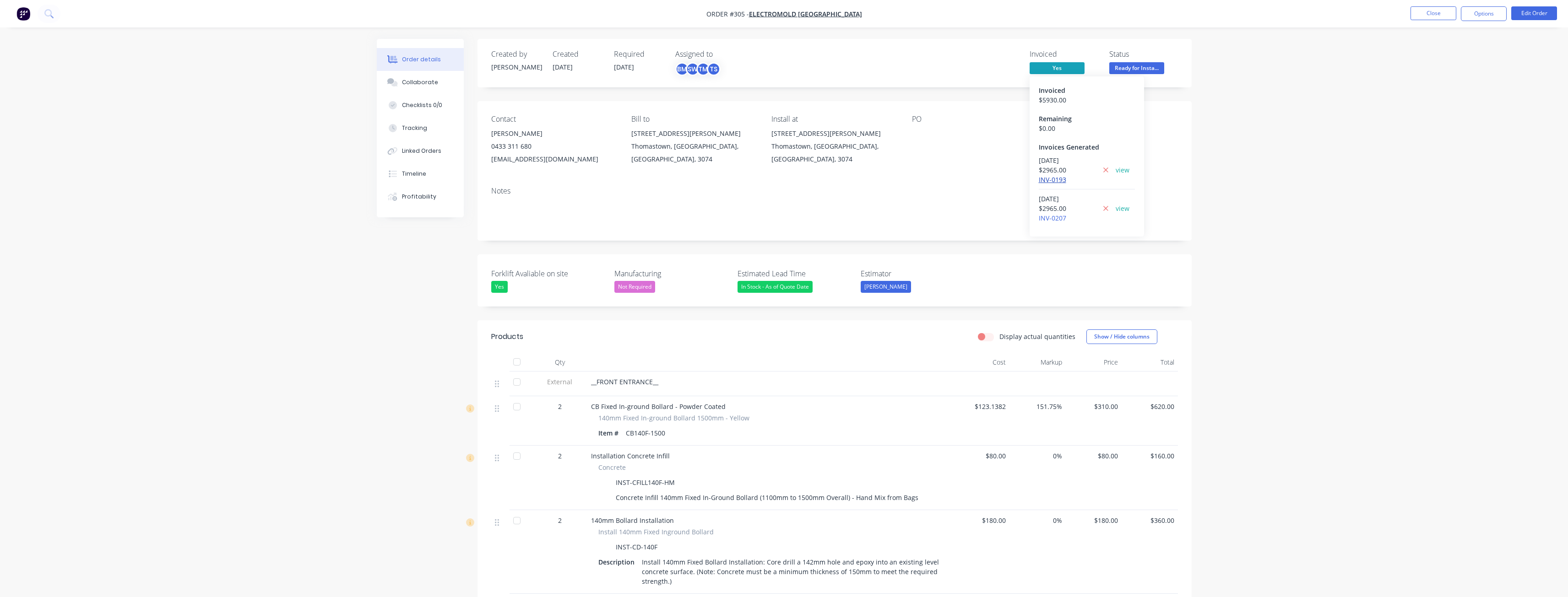
click at [1057, 178] on link "INV-0193" at bounding box center [1052, 180] width 27 height 9
click at [1053, 218] on link "INV-0207" at bounding box center [1052, 218] width 27 height 9
